Goal: Navigation & Orientation: Find specific page/section

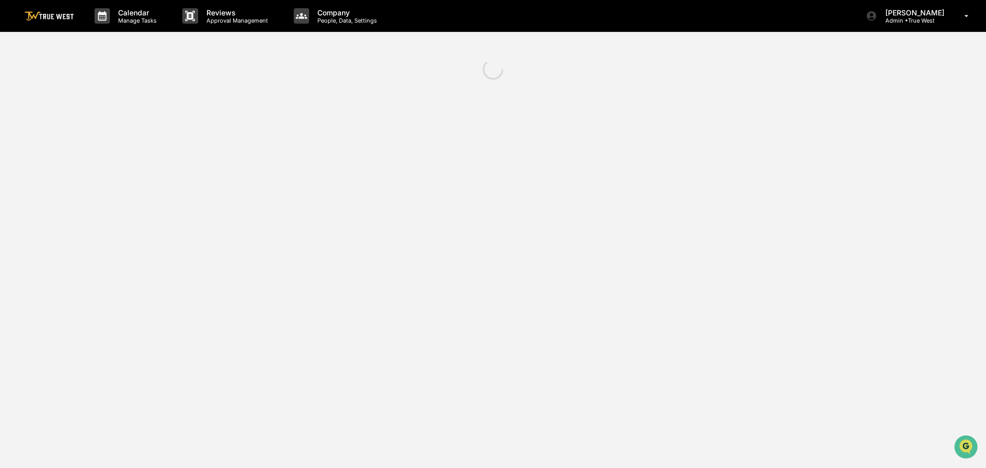
click at [44, 16] on img at bounding box center [49, 16] width 49 height 10
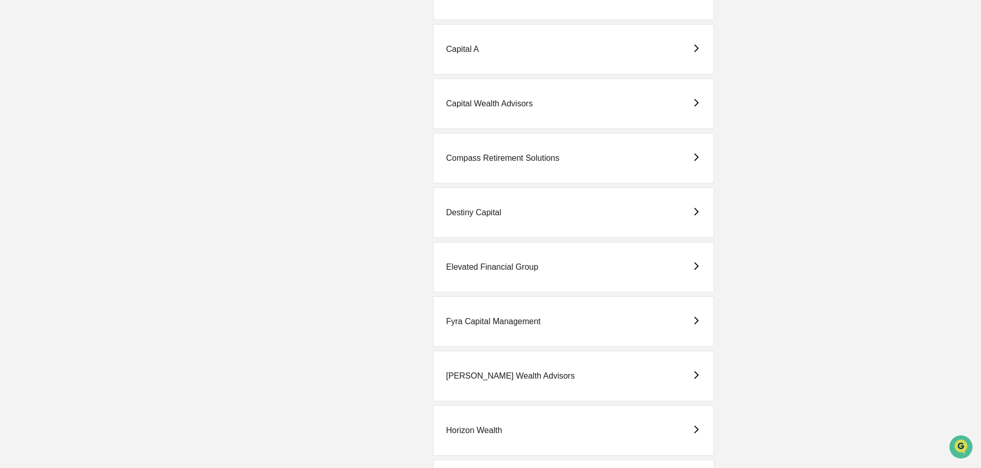
scroll to position [668, 0]
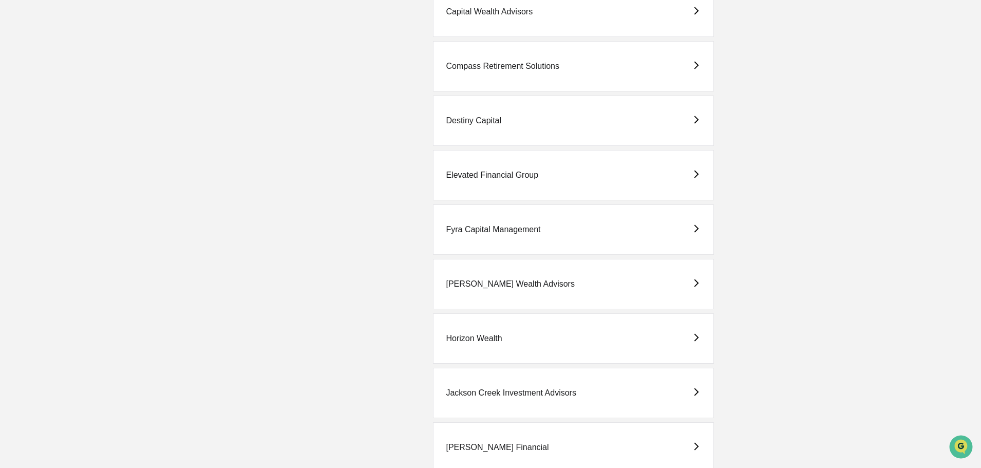
click at [489, 229] on div "Fyra Capital Management" at bounding box center [493, 229] width 95 height 9
